Goal: Information Seeking & Learning: Learn about a topic

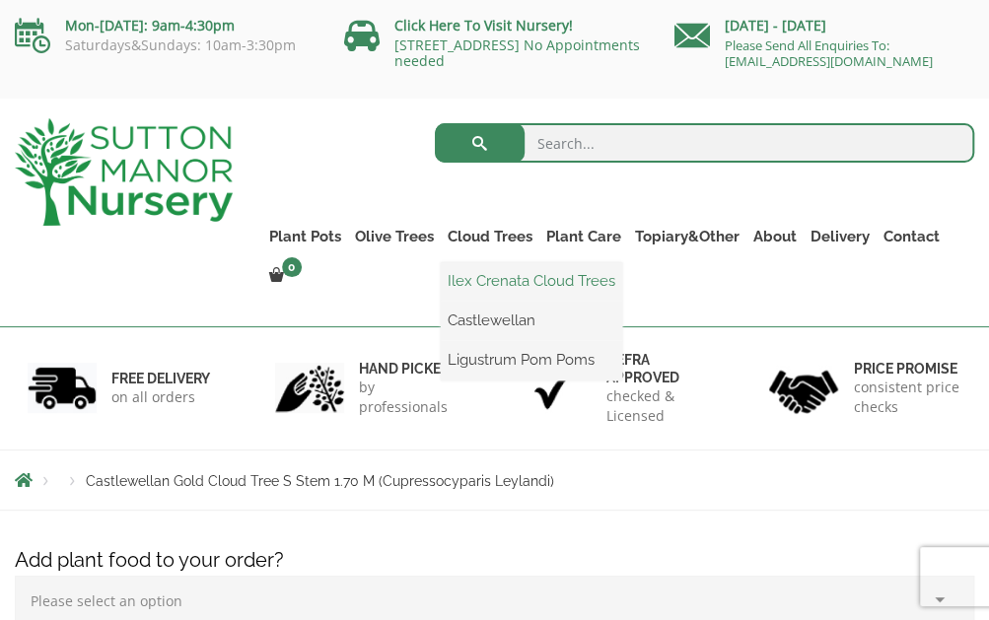
click at [511, 287] on link "Ilex Crenata Cloud Trees" at bounding box center [531, 281] width 181 height 30
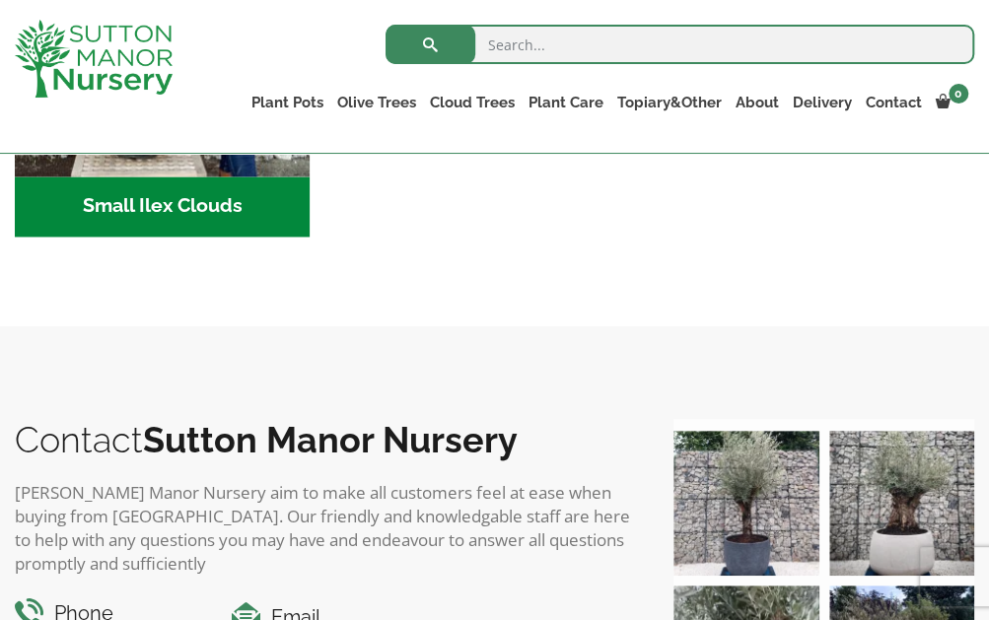
scroll to position [1085, 0]
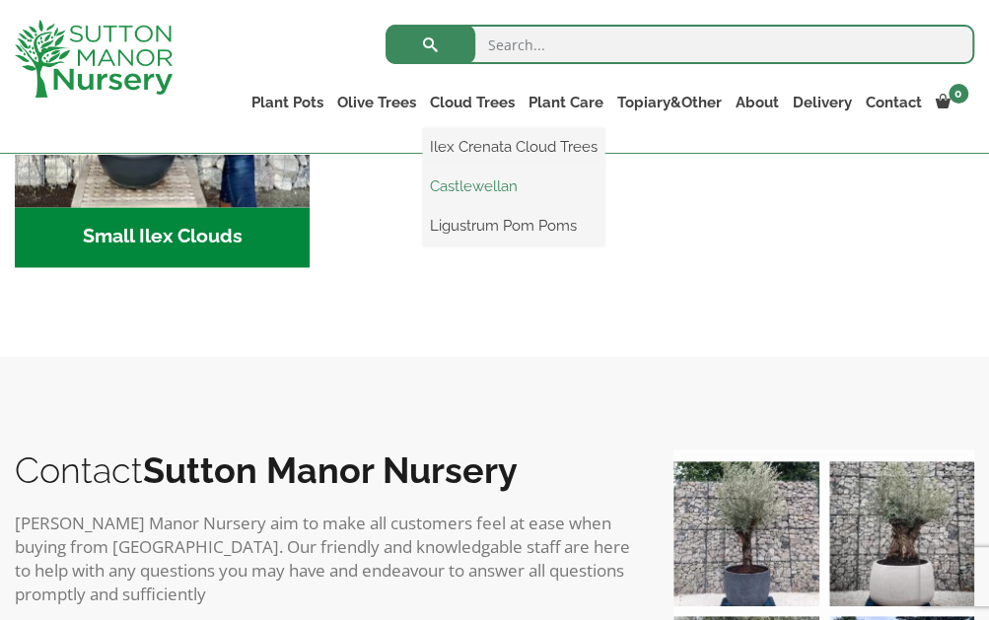
click at [481, 192] on link "Castlewellan" at bounding box center [513, 187] width 181 height 30
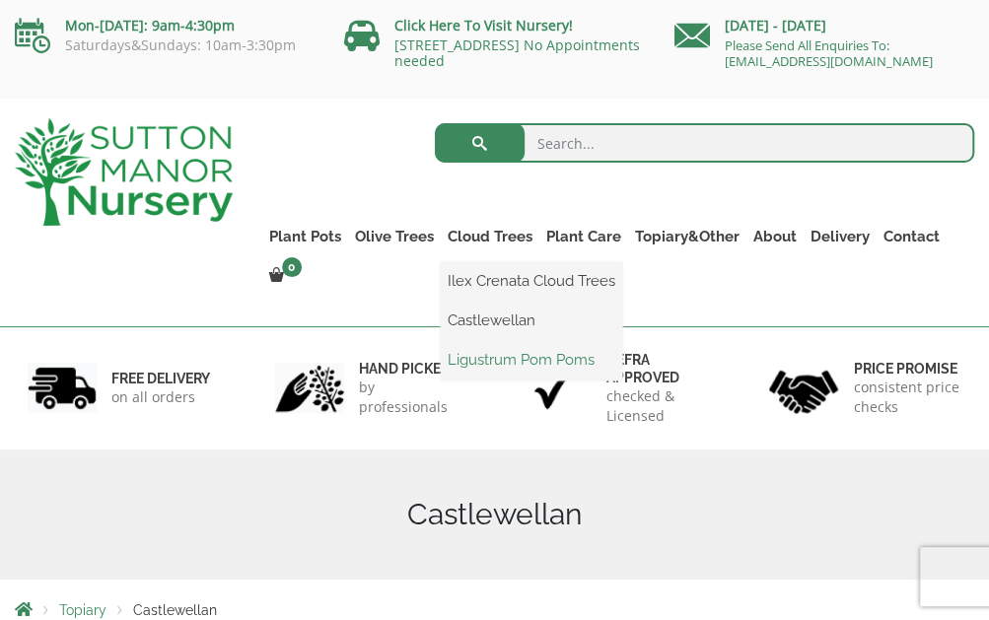
click at [487, 364] on link "Ligustrum Pom Poms" at bounding box center [531, 360] width 181 height 30
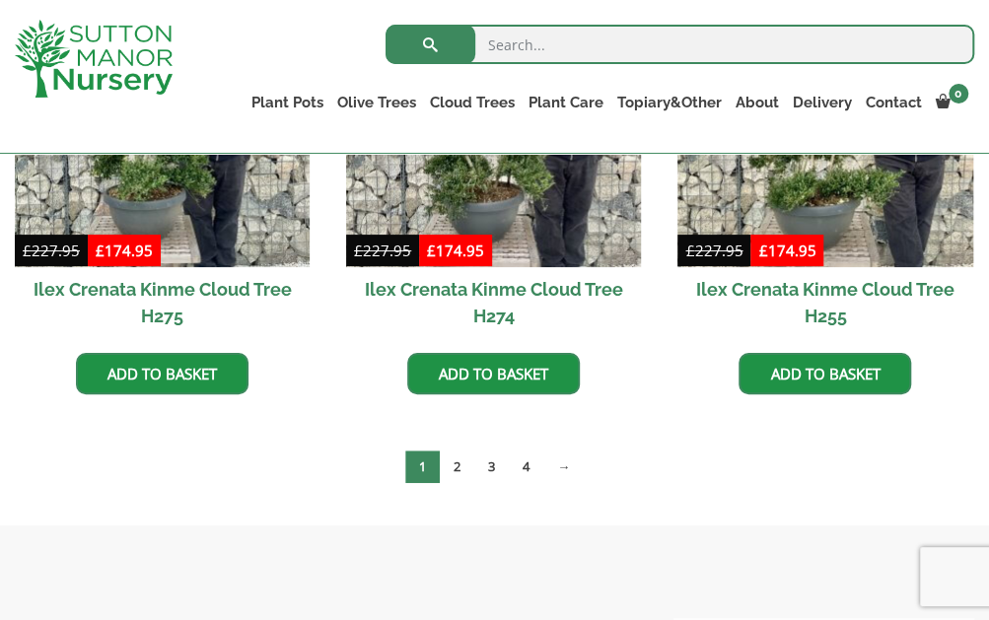
scroll to position [3254, 0]
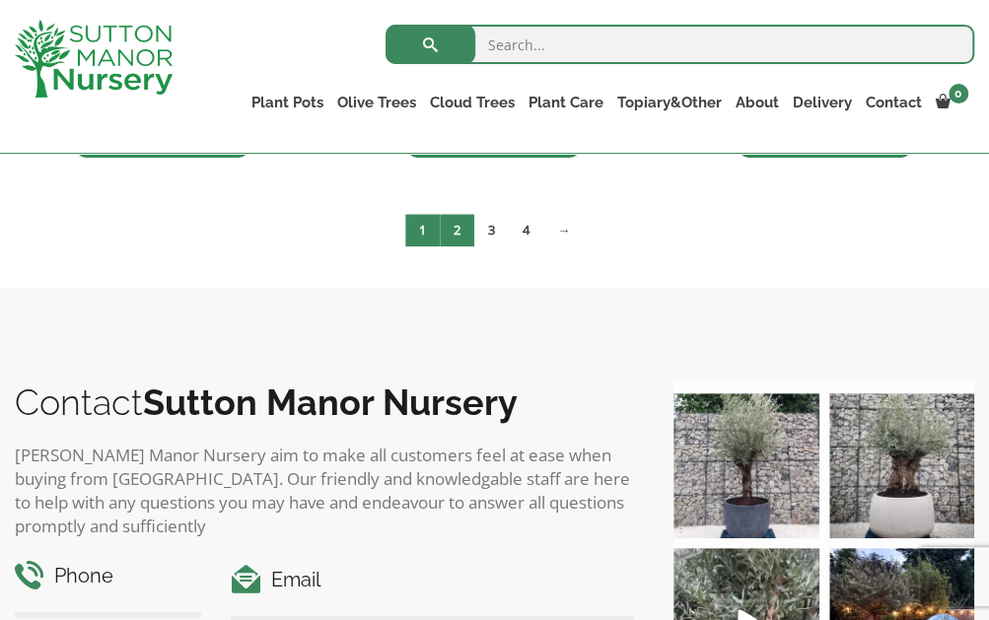
click at [455, 230] on link "2" at bounding box center [457, 230] width 35 height 33
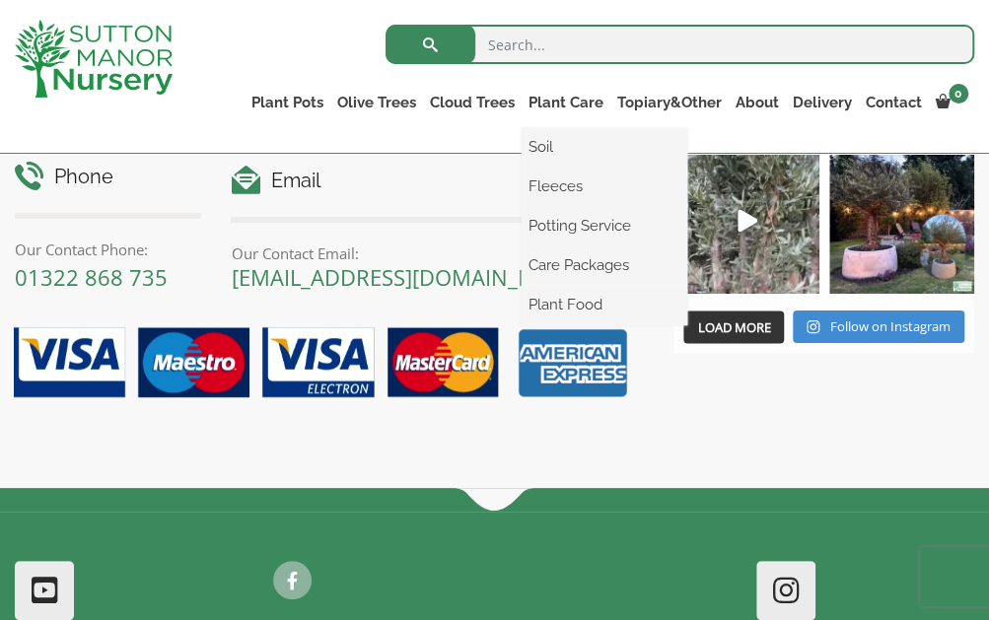
scroll to position [992, 0]
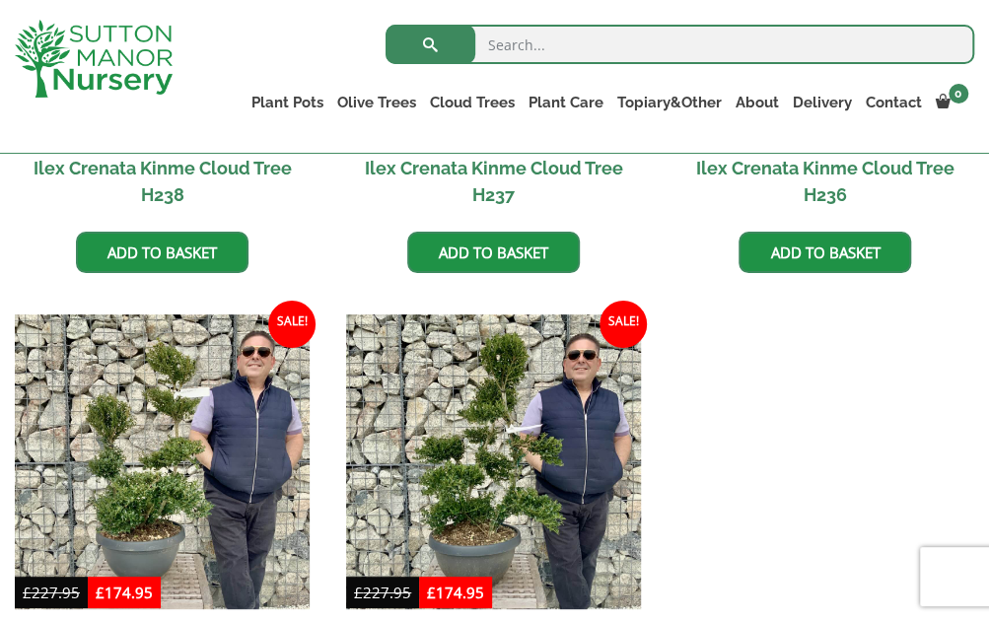
scroll to position [2958, 0]
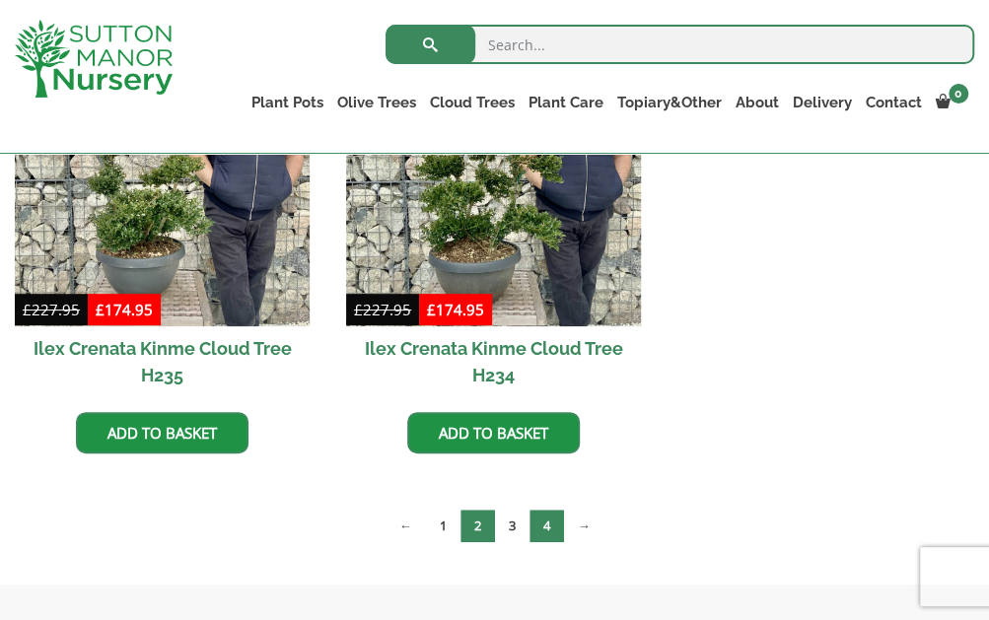
click at [546, 531] on link "4" at bounding box center [547, 526] width 35 height 33
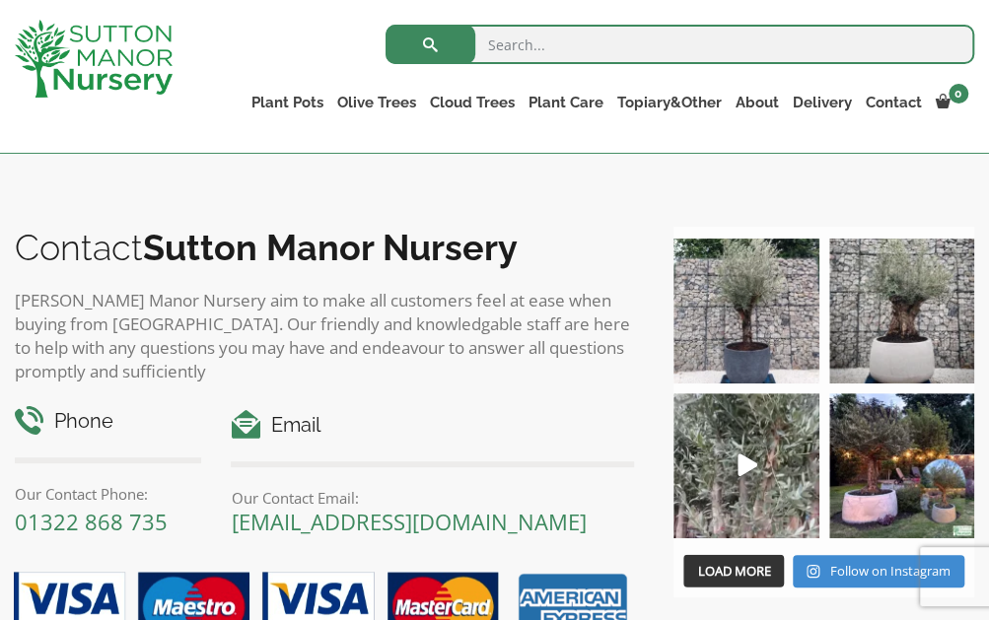
scroll to position [1676, 0]
